Goal: Check status: Check status

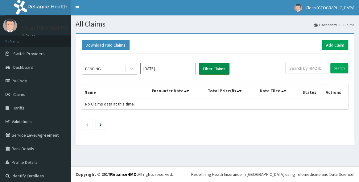
click at [209, 70] on button "Filter Claims" at bounding box center [214, 69] width 31 height 12
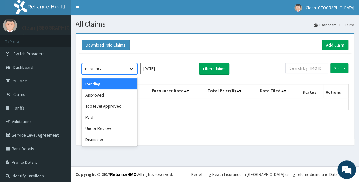
click at [129, 68] on icon at bounding box center [131, 69] width 6 height 6
click at [132, 68] on icon at bounding box center [131, 69] width 4 height 2
click at [112, 96] on div "Approved" at bounding box center [109, 94] width 55 height 11
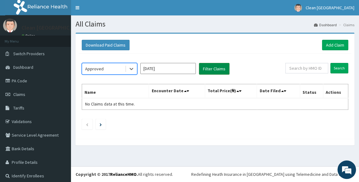
click at [222, 66] on button "Filter Claims" at bounding box center [214, 69] width 31 height 12
click at [215, 69] on button "Filter Claims" at bounding box center [214, 69] width 31 height 12
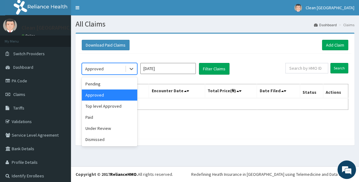
click at [123, 71] on div "Approved" at bounding box center [103, 69] width 43 height 10
click at [96, 119] on div "Paid" at bounding box center [109, 117] width 55 height 11
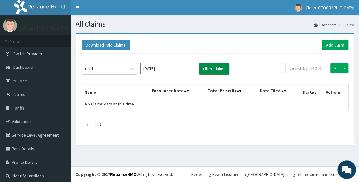
click at [212, 71] on button "Filter Claims" at bounding box center [214, 69] width 31 height 12
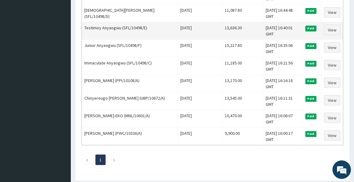
scroll to position [224, 0]
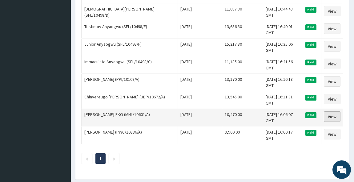
click at [330, 111] on link "View" at bounding box center [332, 116] width 17 height 10
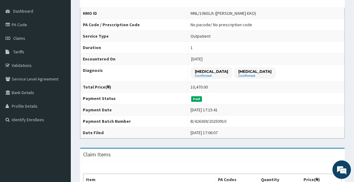
scroll to position [56, 0]
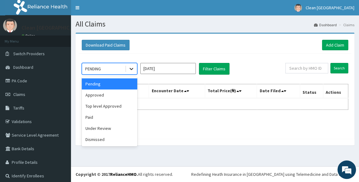
click at [129, 66] on icon at bounding box center [131, 69] width 6 height 6
click at [99, 119] on div "Paid" at bounding box center [109, 117] width 55 height 11
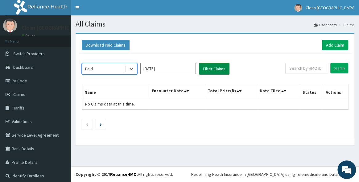
click at [214, 67] on button "Filter Claims" at bounding box center [214, 69] width 31 height 12
click at [212, 69] on button "Filter Claims" at bounding box center [214, 69] width 31 height 12
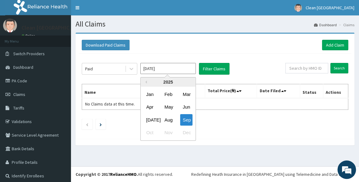
click at [166, 71] on input "Sep 2025" at bounding box center [167, 68] width 55 height 11
click at [164, 120] on div "Aug" at bounding box center [168, 119] width 12 height 11
type input "Aug 2025"
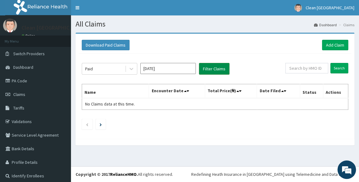
click at [206, 66] on button "Filter Claims" at bounding box center [214, 69] width 31 height 12
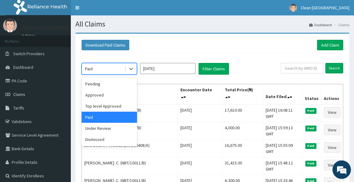
click at [124, 73] on div "Paid" at bounding box center [103, 69] width 43 height 10
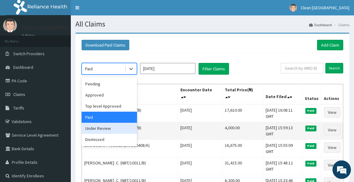
click at [107, 131] on div "Under Review" at bounding box center [109, 128] width 55 height 11
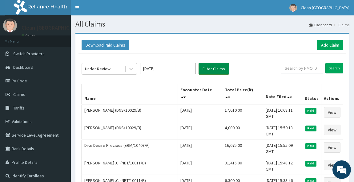
click at [213, 71] on button "Filter Claims" at bounding box center [214, 69] width 31 height 12
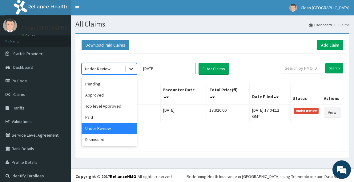
click at [128, 66] on div at bounding box center [131, 68] width 11 height 11
click at [125, 105] on div "Top level Approved" at bounding box center [109, 105] width 55 height 11
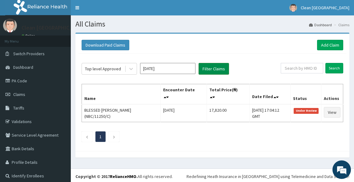
click at [220, 65] on button "Filter Claims" at bounding box center [214, 69] width 31 height 12
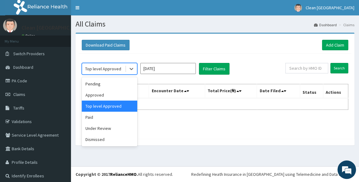
click at [127, 74] on div at bounding box center [131, 68] width 12 height 11
click at [107, 129] on div "Under Review" at bounding box center [109, 128] width 55 height 11
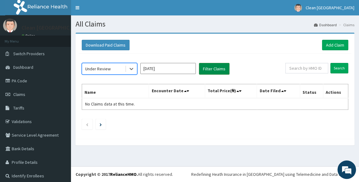
click at [219, 68] on button "Filter Claims" at bounding box center [214, 69] width 31 height 12
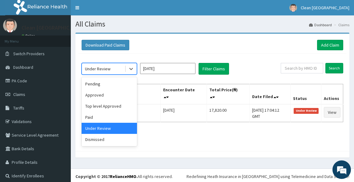
click at [119, 70] on div "Under Review" at bounding box center [103, 69] width 43 height 10
click at [112, 143] on div "Dismissed" at bounding box center [109, 139] width 55 height 11
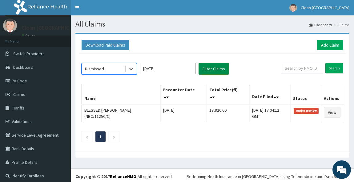
click at [210, 68] on button "Filter Claims" at bounding box center [214, 69] width 31 height 12
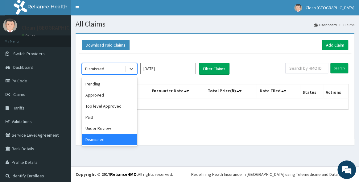
click at [120, 74] on div "Dismissed" at bounding box center [109, 69] width 55 height 12
click at [112, 84] on div "Pending" at bounding box center [109, 83] width 55 height 11
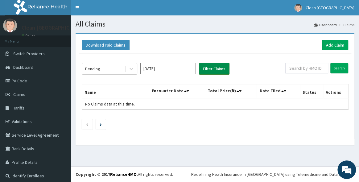
click at [204, 71] on button "Filter Claims" at bounding box center [214, 69] width 31 height 12
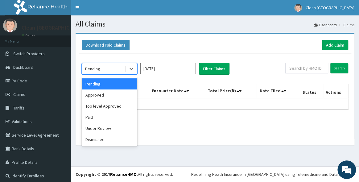
click at [117, 71] on div "Pending" at bounding box center [103, 69] width 43 height 10
click at [103, 96] on div "Approved" at bounding box center [109, 94] width 55 height 11
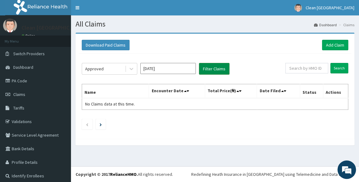
click at [214, 66] on button "Filter Claims" at bounding box center [214, 69] width 31 height 12
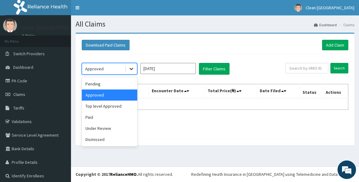
click at [130, 70] on icon at bounding box center [131, 69] width 6 height 6
click at [96, 117] on div "Paid" at bounding box center [109, 117] width 55 height 11
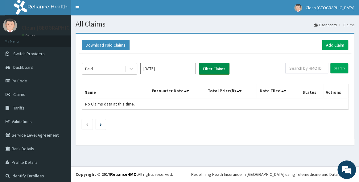
click at [210, 70] on button "Filter Claims" at bounding box center [214, 69] width 31 height 12
